Goal: Leave review/rating

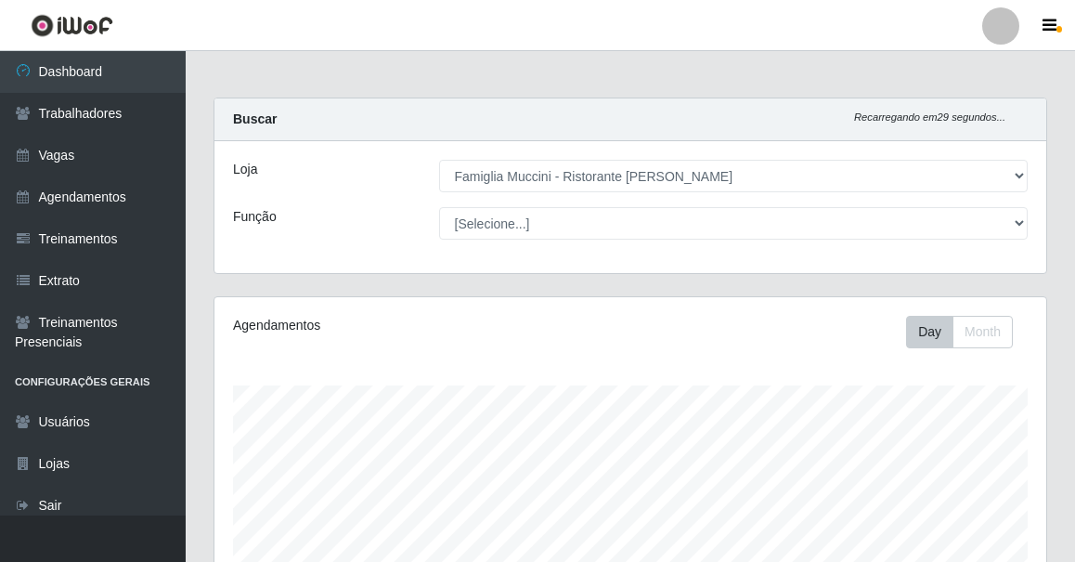
select select "267"
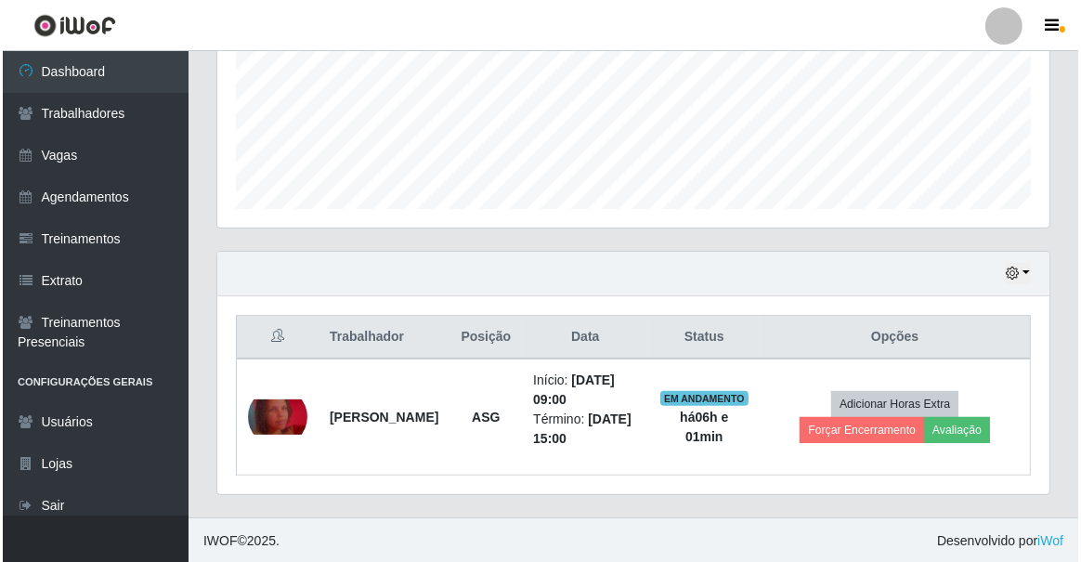
scroll to position [385, 832]
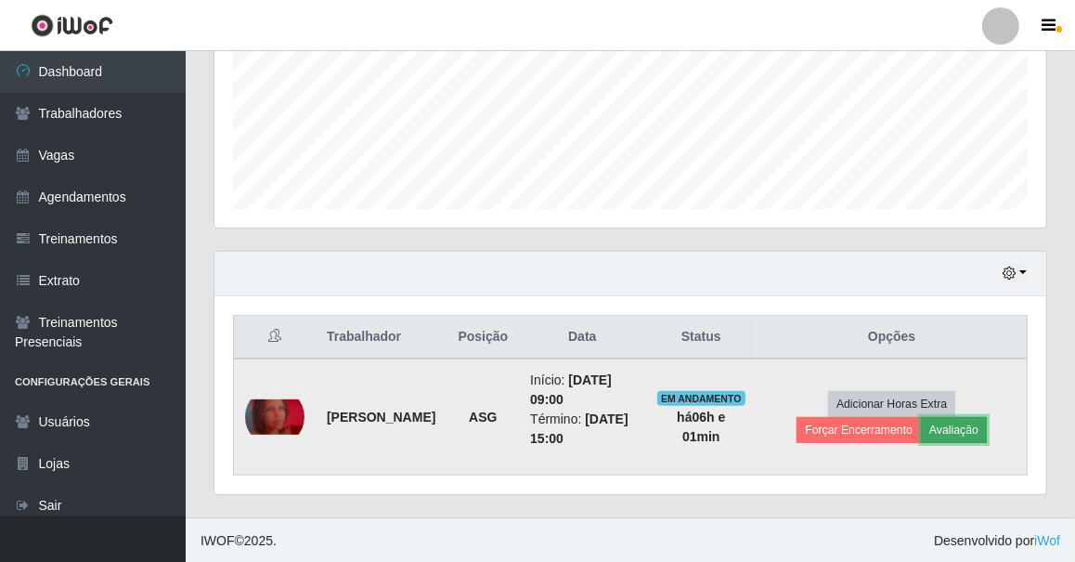
click at [961, 435] on button "Avaliação" at bounding box center [954, 430] width 66 height 26
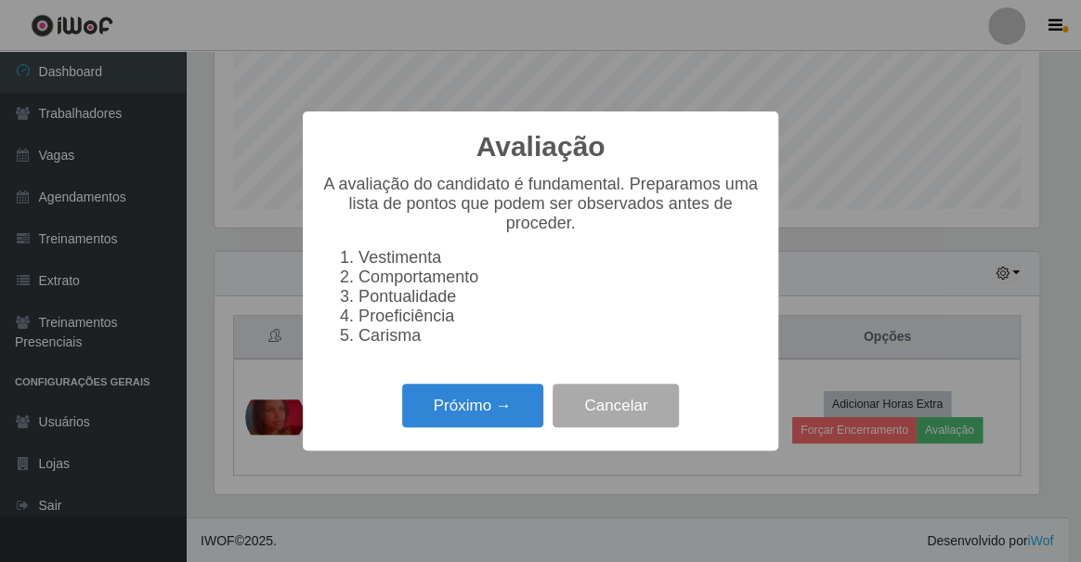
scroll to position [385, 823]
click at [466, 400] on button "Próximo →" at bounding box center [472, 405] width 141 height 44
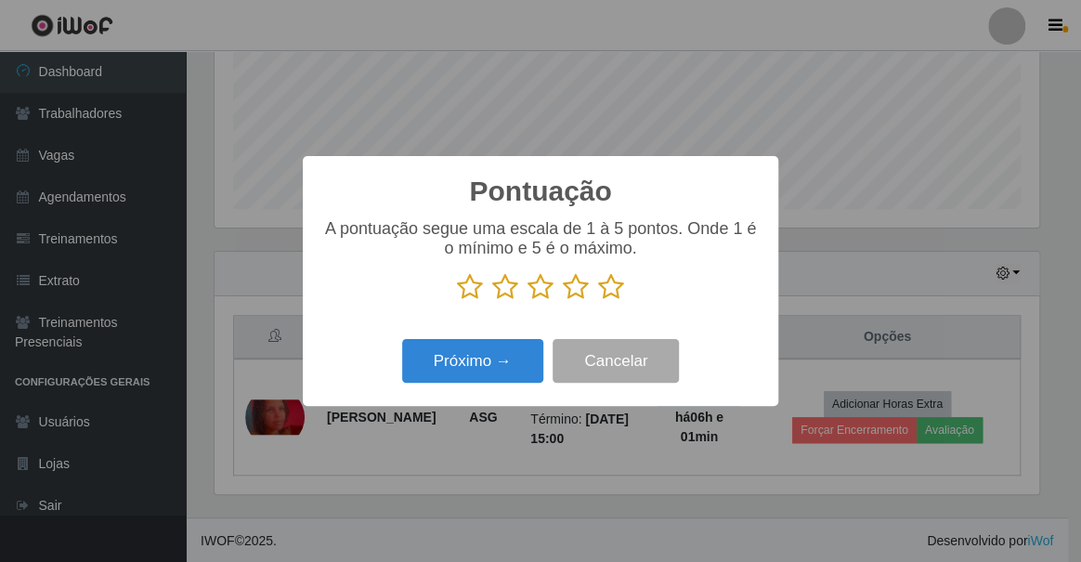
click at [589, 293] on p at bounding box center [540, 287] width 438 height 28
click at [604, 292] on icon at bounding box center [611, 287] width 26 height 28
click at [598, 301] on input "radio" at bounding box center [598, 301] width 0 height 0
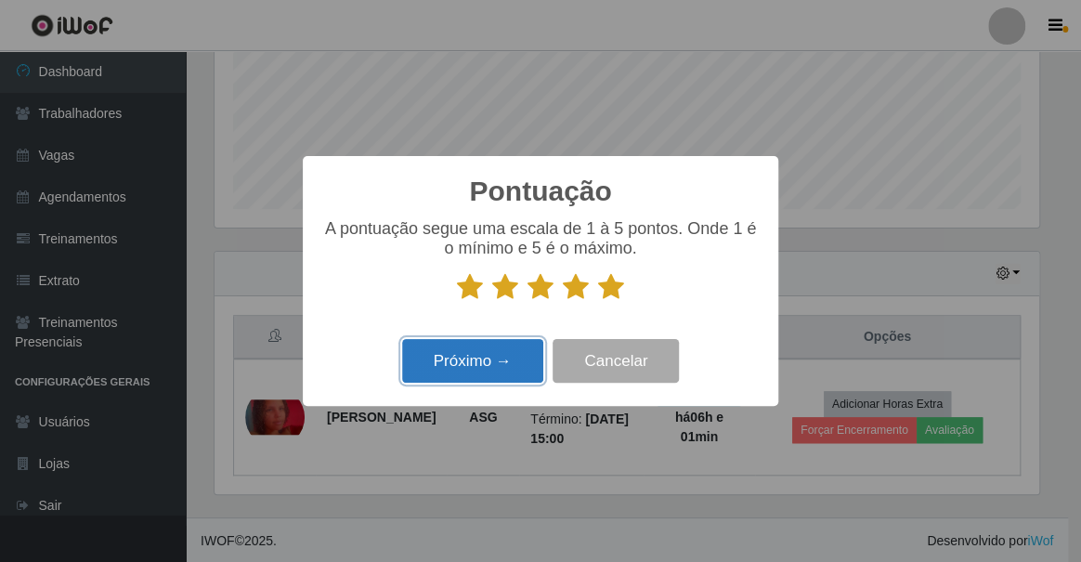
click at [470, 349] on button "Próximo →" at bounding box center [472, 361] width 141 height 44
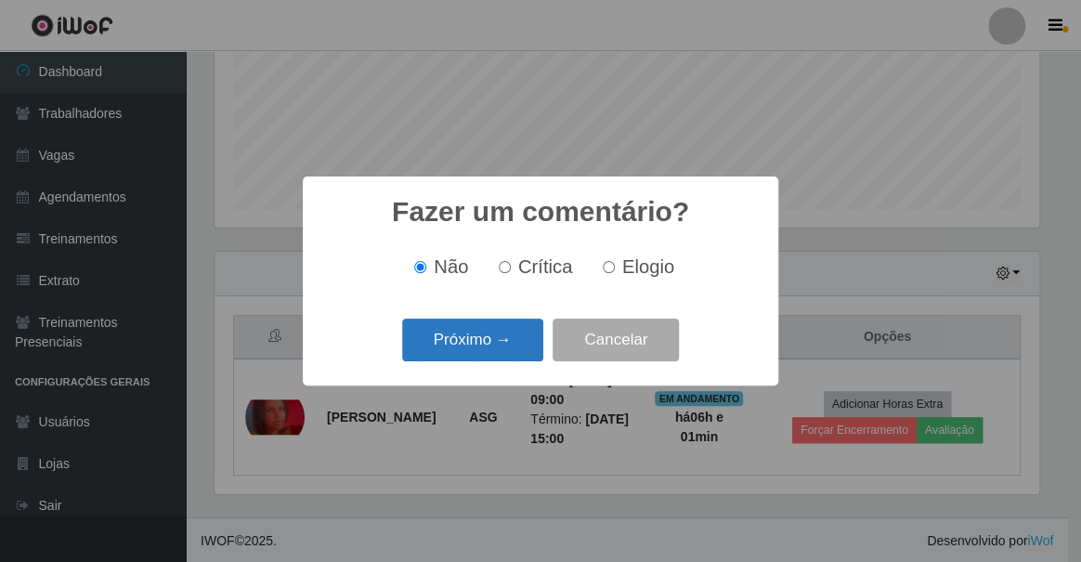
click at [417, 339] on button "Próximo →" at bounding box center [472, 340] width 141 height 44
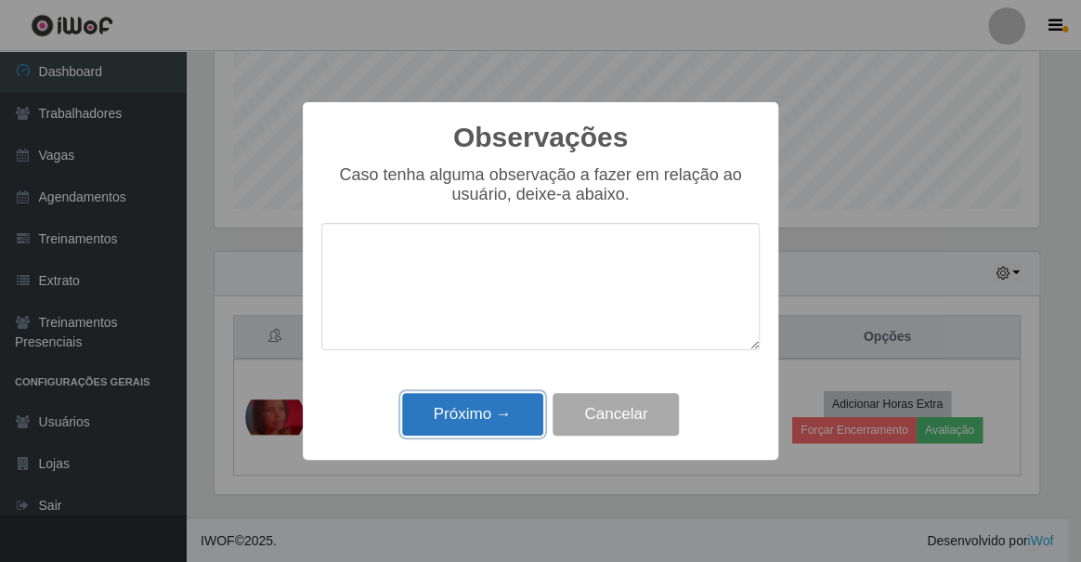
click at [490, 405] on button "Próximo →" at bounding box center [472, 415] width 141 height 44
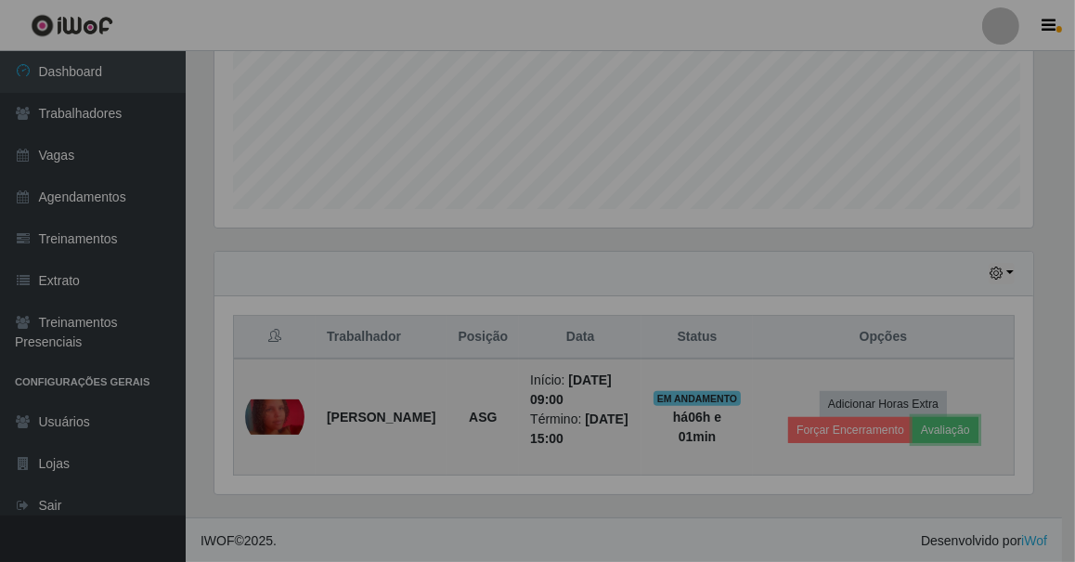
scroll to position [385, 832]
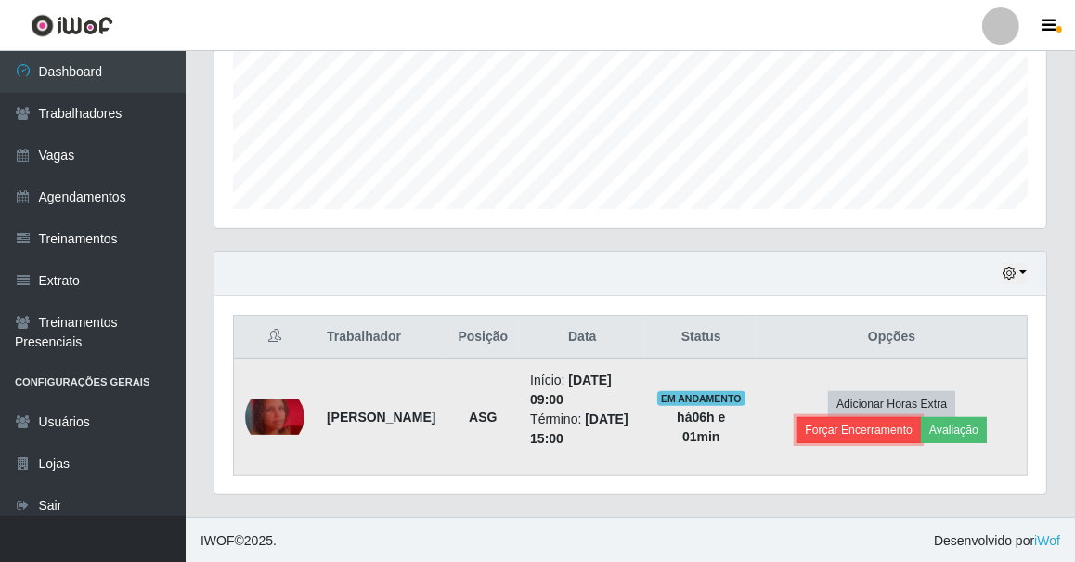
click at [863, 429] on button "Forçar Encerramento" at bounding box center [859, 430] width 124 height 26
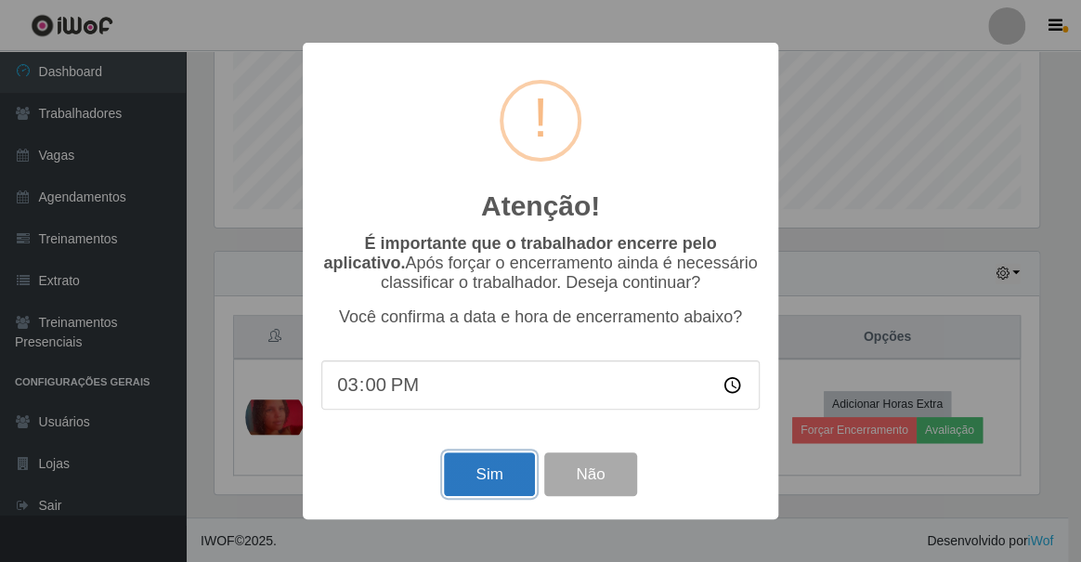
click at [520, 470] on button "Sim" at bounding box center [489, 474] width 90 height 44
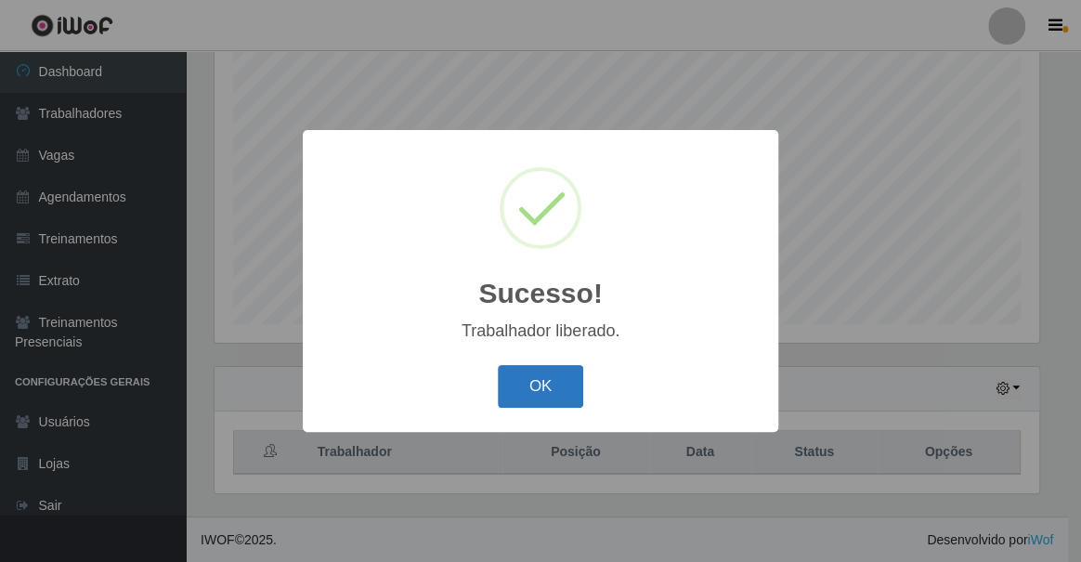
click at [538, 407] on button "OK" at bounding box center [541, 387] width 86 height 44
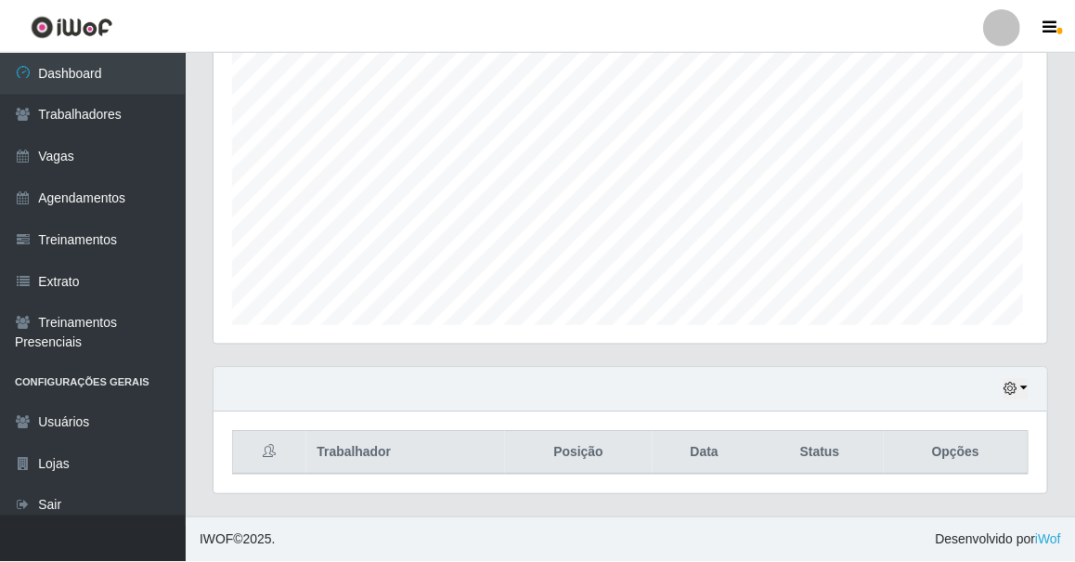
scroll to position [385, 832]
